Goal: Obtain resource: Obtain resource

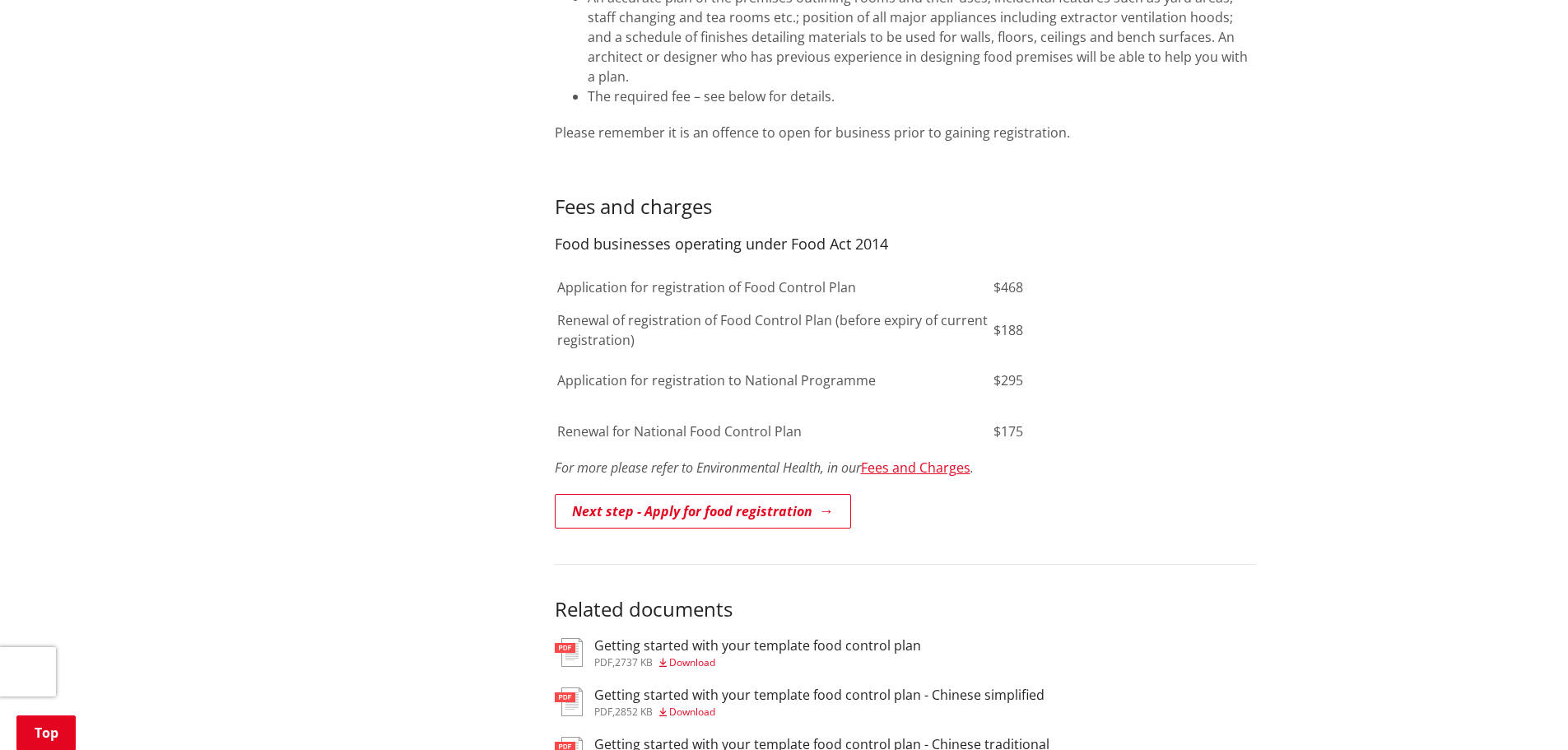
scroll to position [906, 0]
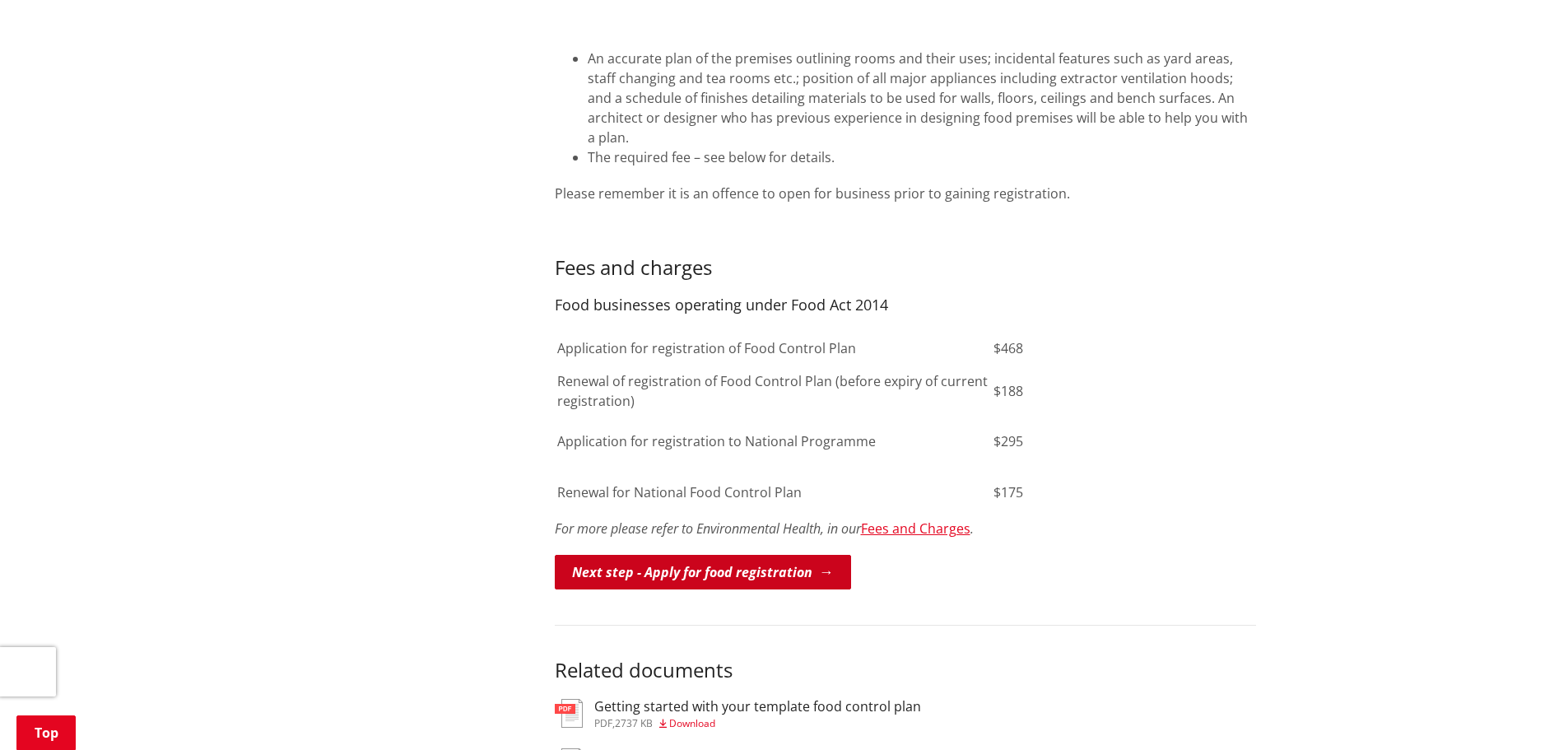
click at [805, 555] on link "Next step - Apply for food registration" at bounding box center [703, 572] width 296 height 35
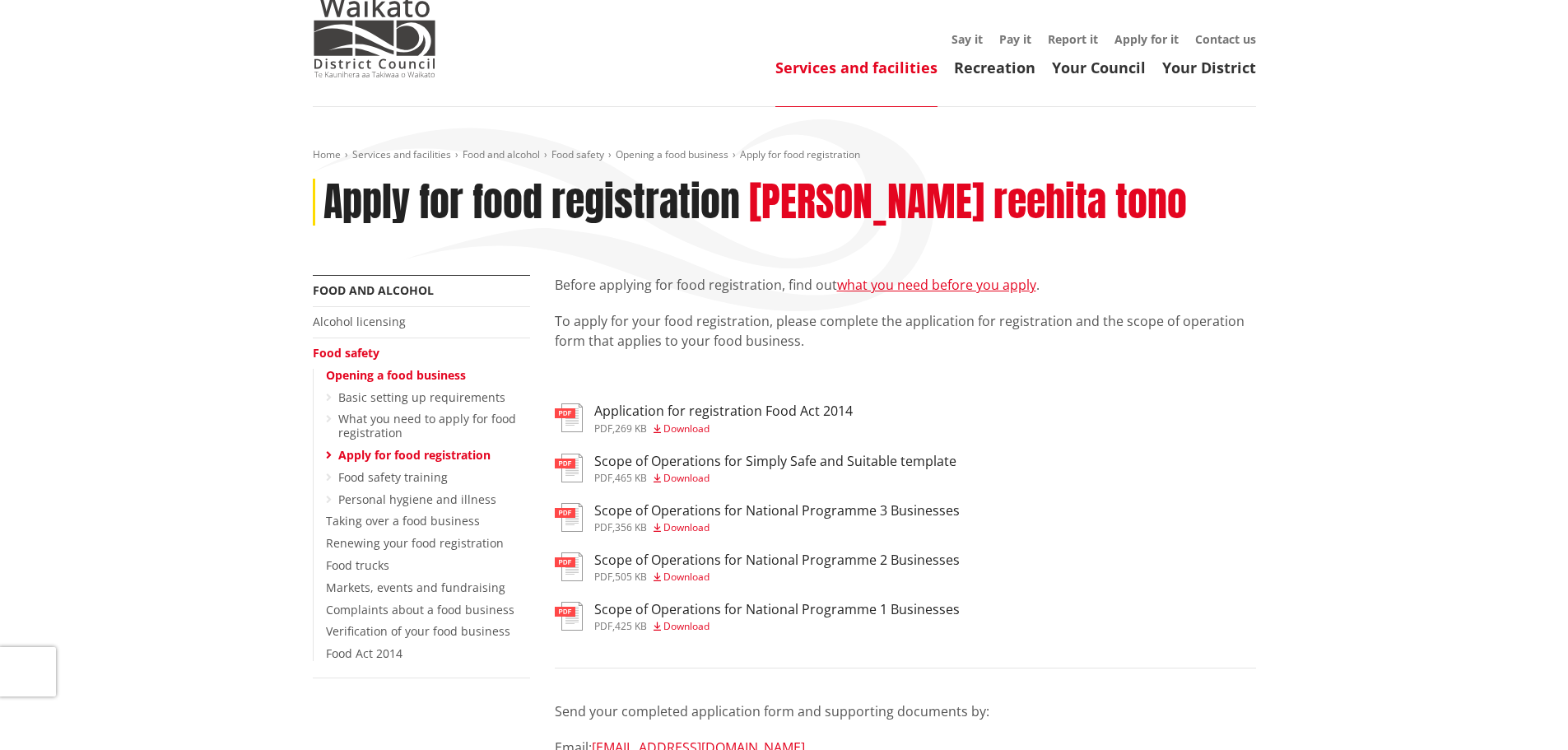
scroll to position [82, 0]
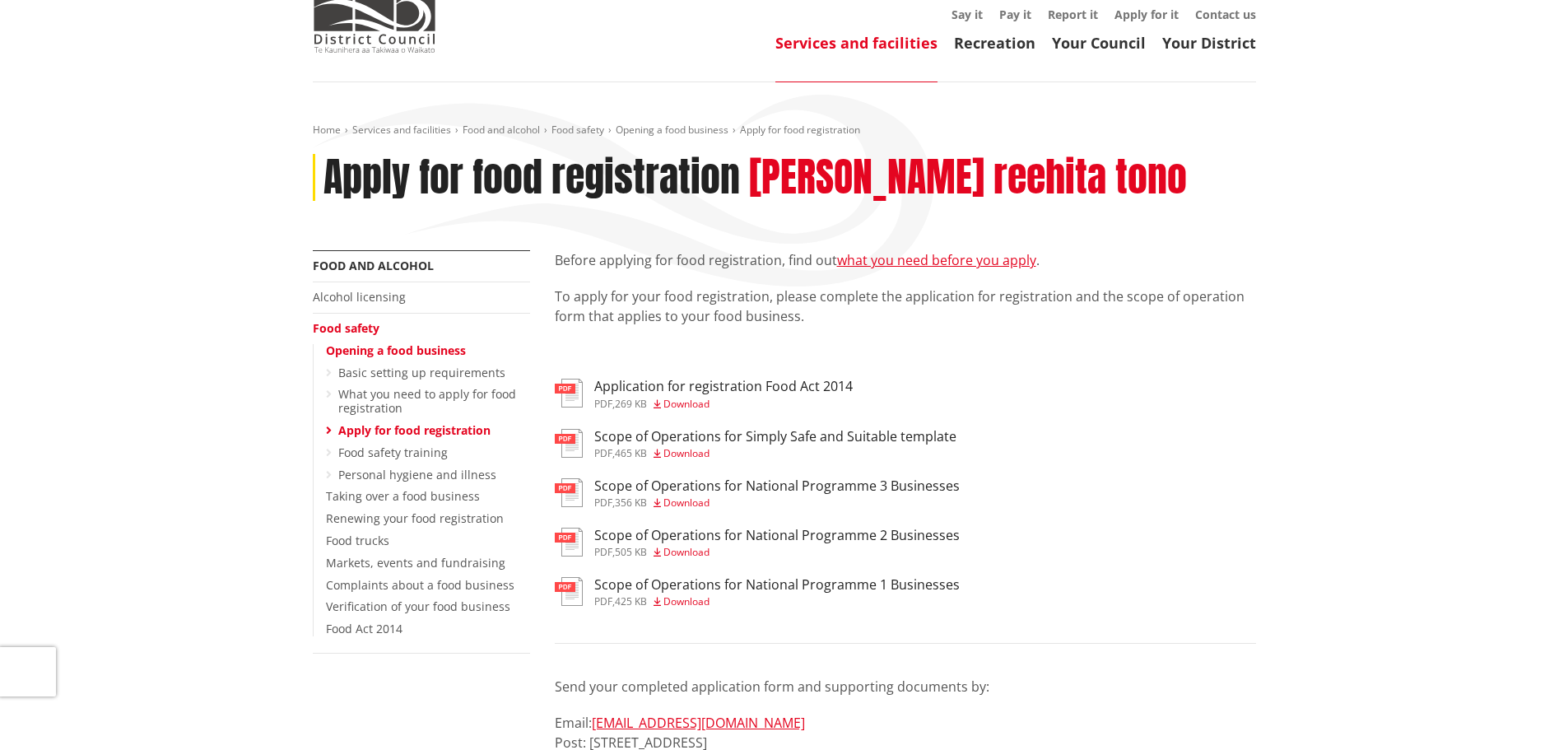
click at [686, 408] on span "Download" at bounding box center [686, 404] width 46 height 14
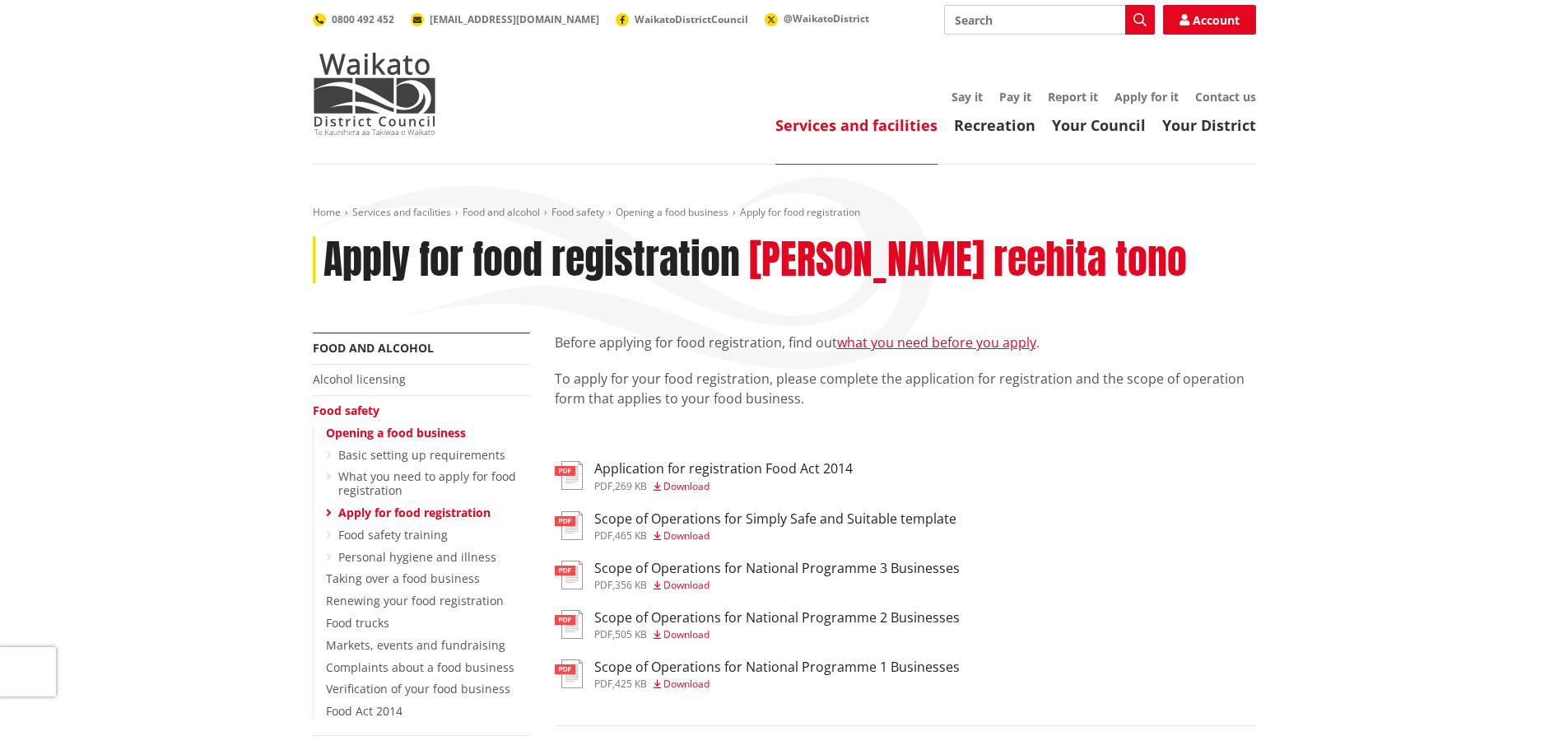
scroll to position [82, 0]
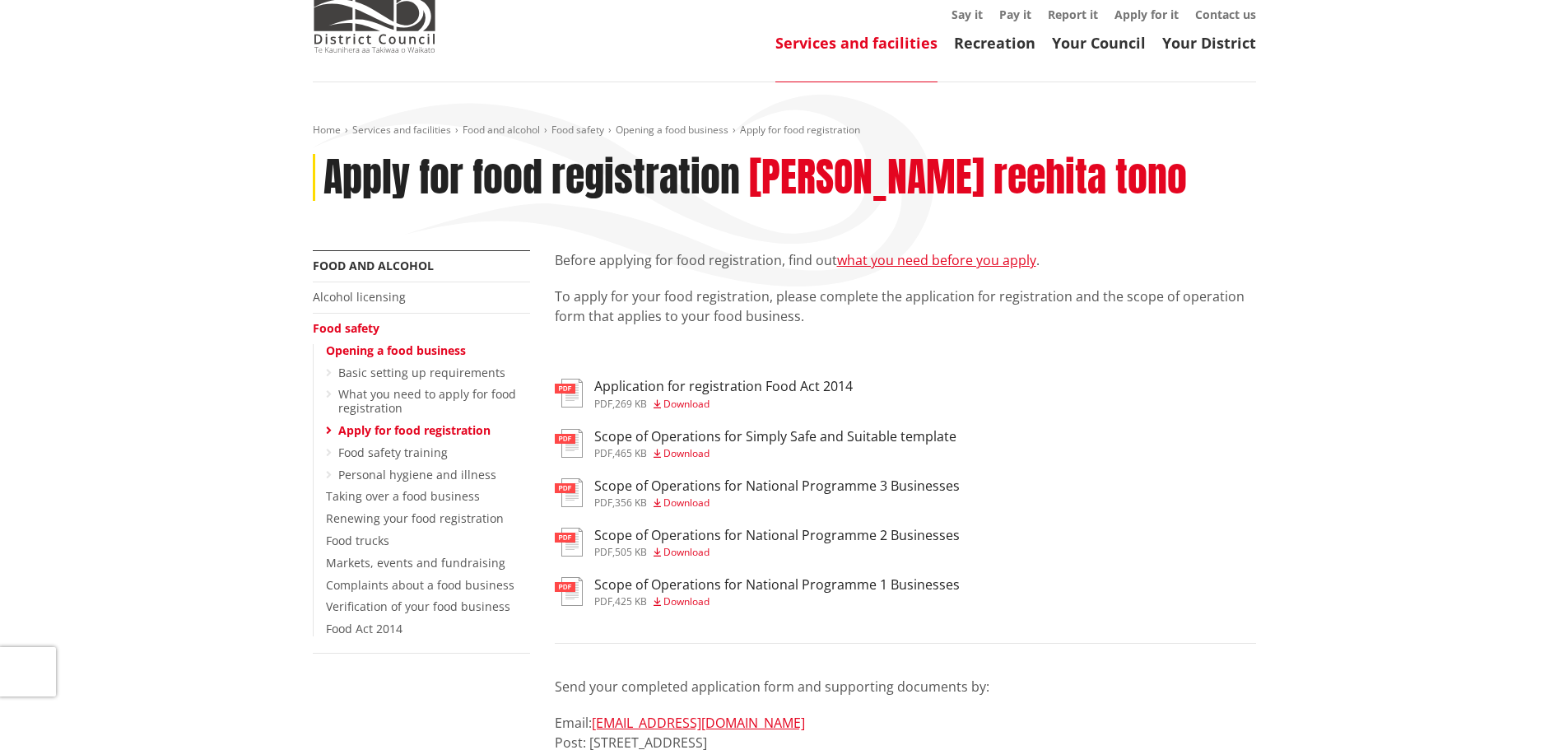
click at [808, 444] on h3 "Scope of Operations for Simply Safe and Suitable template" at bounding box center [776, 437] width 362 height 16
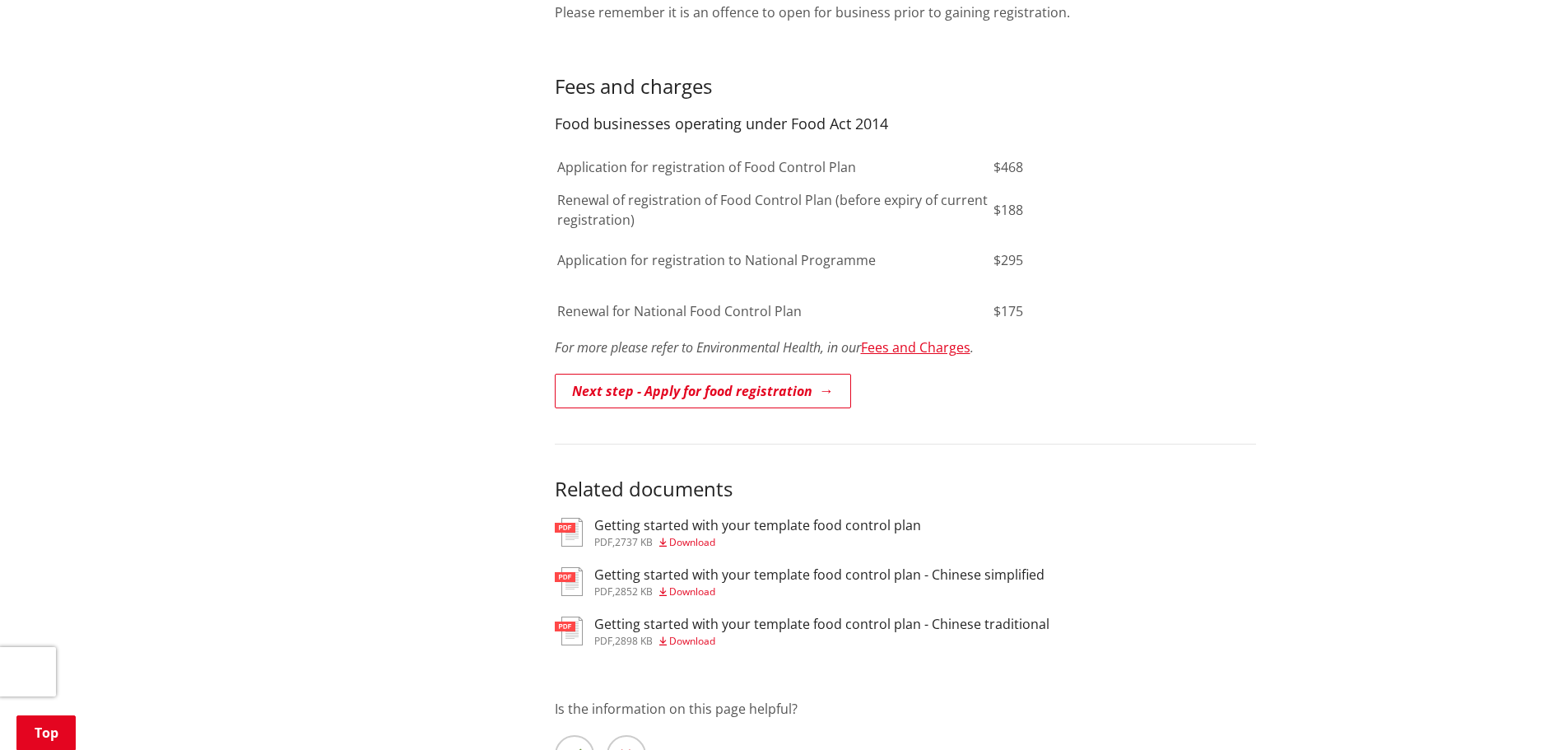
scroll to position [1153, 0]
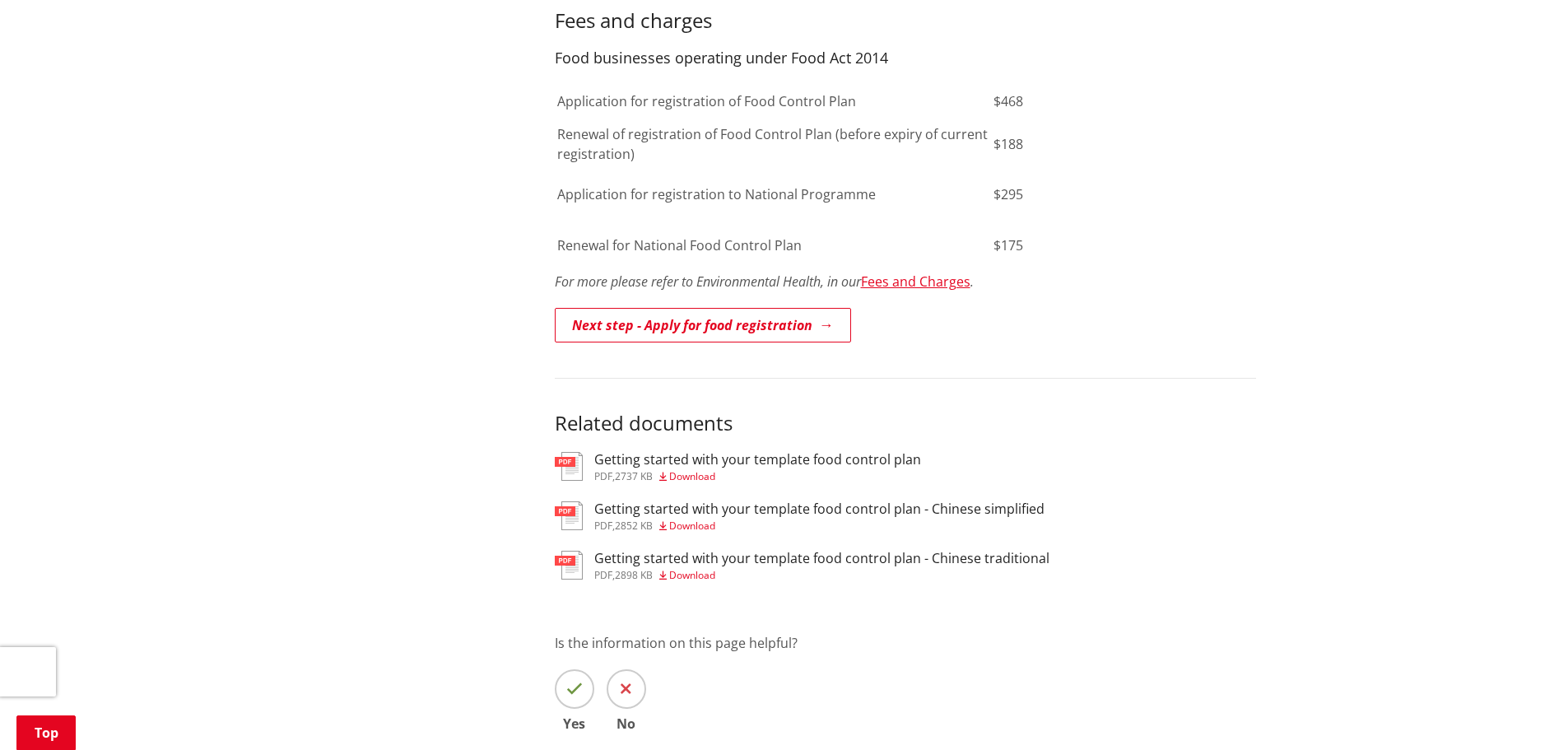
click at [735, 452] on h3 "Getting started with your template food control plan" at bounding box center [758, 460] width 327 height 16
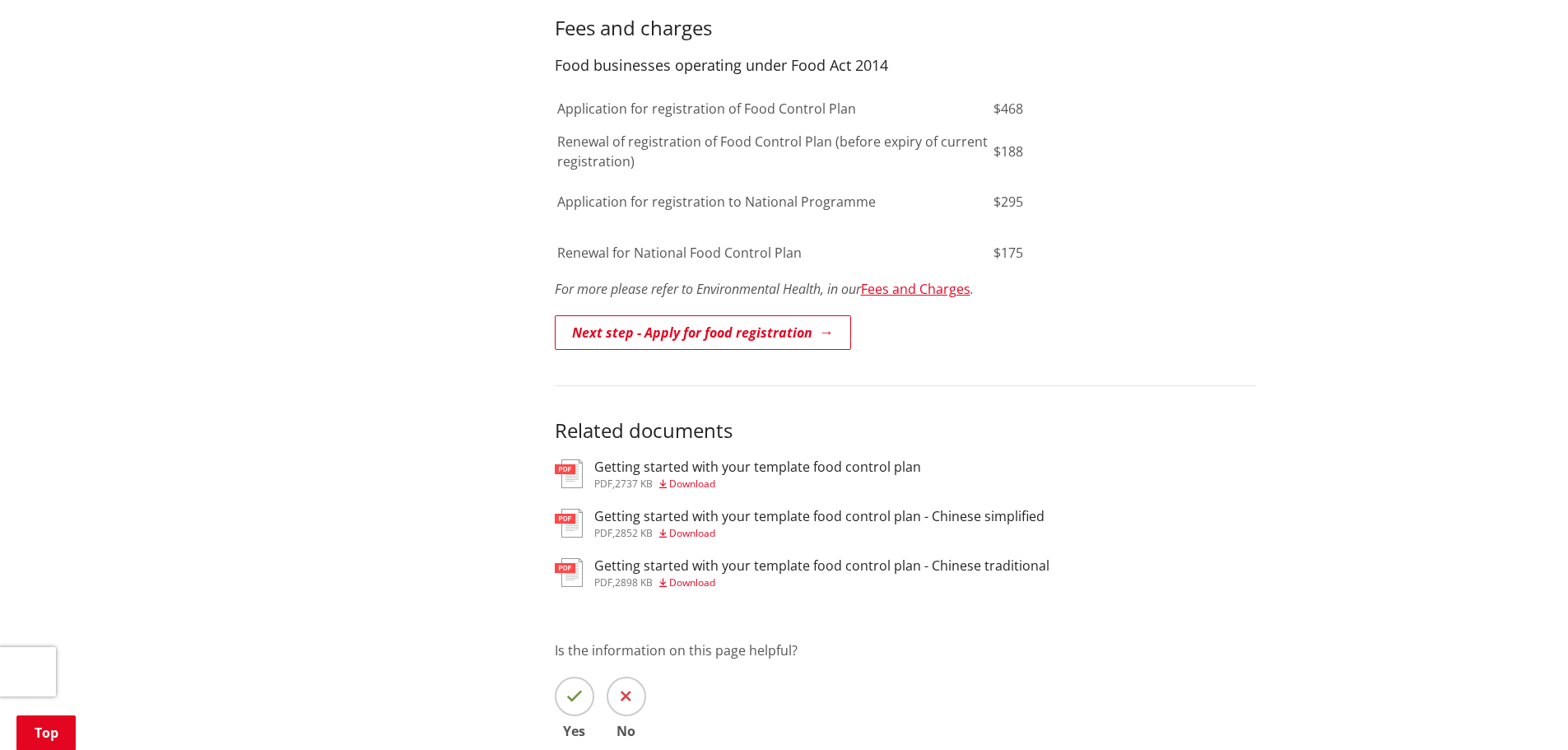
scroll to position [1073, 0]
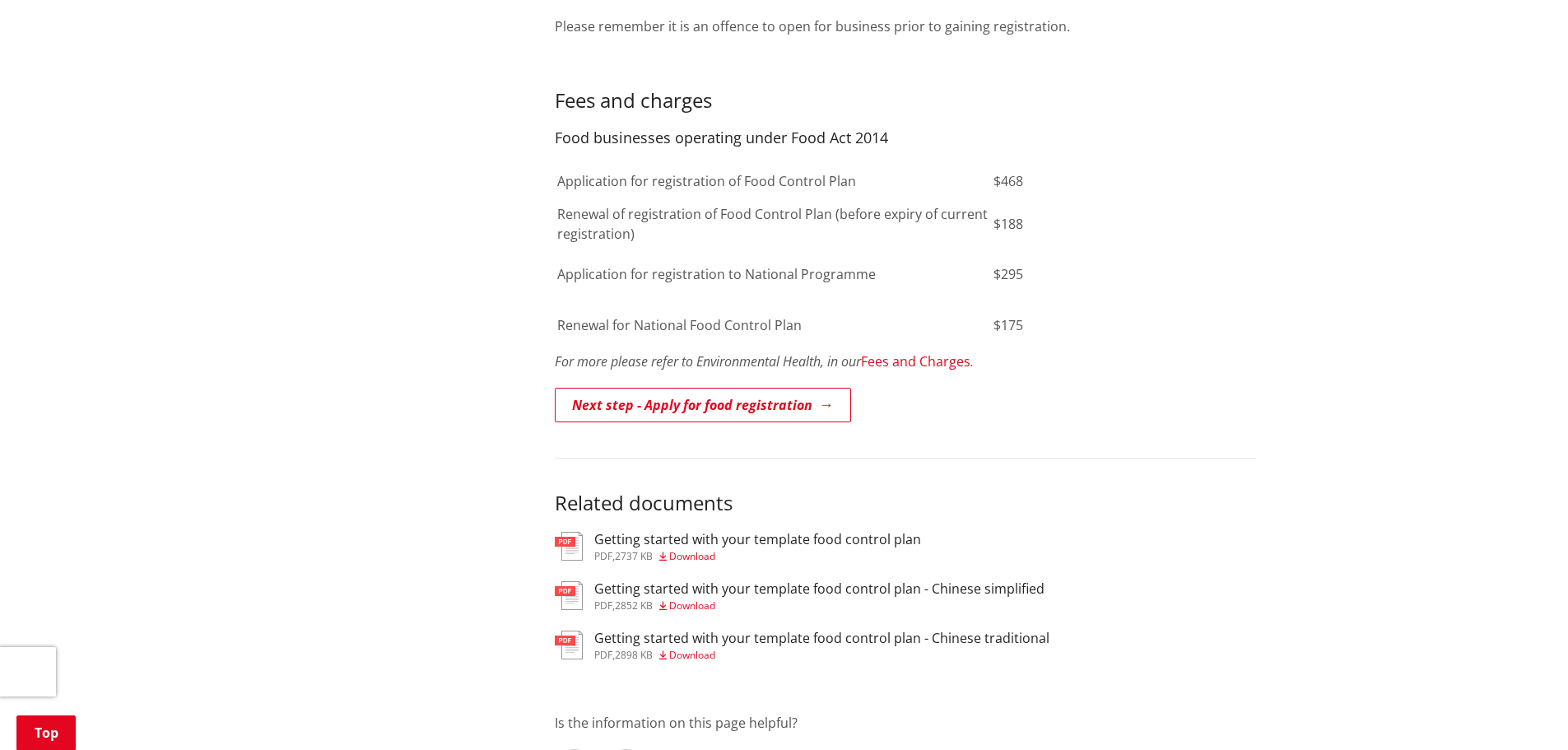
click at [914, 352] on link "Fees and Charges" at bounding box center [915, 361] width 109 height 18
